Goal: Navigation & Orientation: Find specific page/section

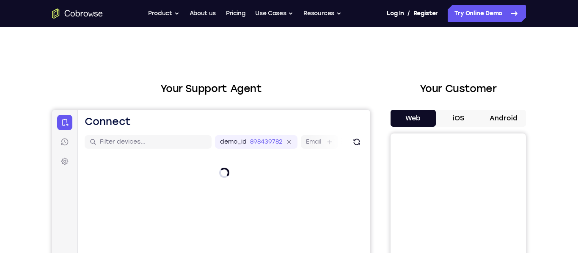
click at [505, 118] on button "Android" at bounding box center [503, 118] width 45 height 17
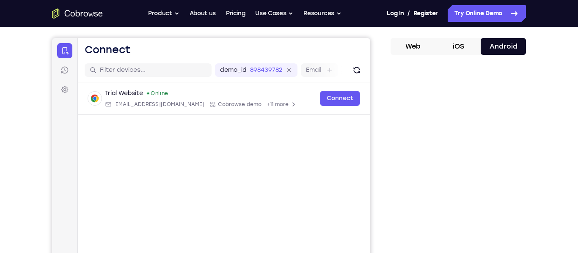
scroll to position [125, 0]
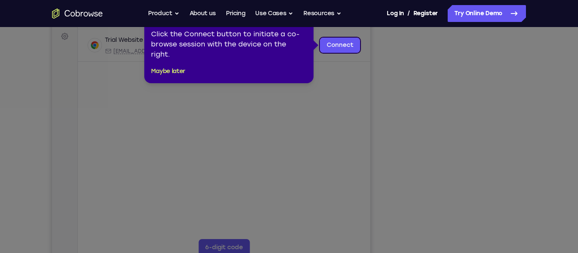
click at [468, 170] on icon at bounding box center [289, 126] width 578 height 253
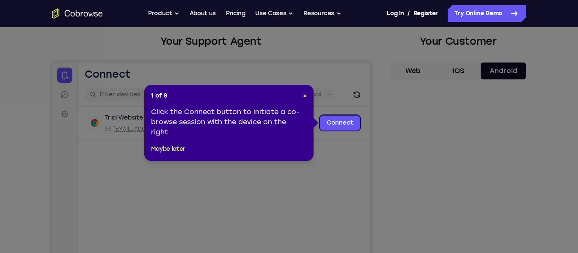
scroll to position [48, 0]
click at [305, 94] on span "×" at bounding box center [305, 95] width 4 height 7
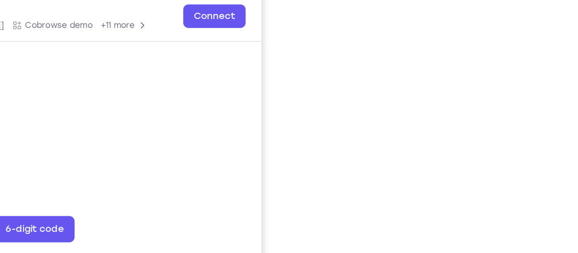
scroll to position [139, 0]
